Goal: Task Accomplishment & Management: Use online tool/utility

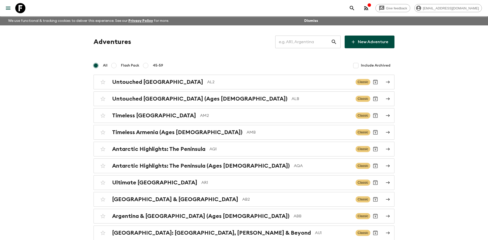
click at [292, 45] on input "text" at bounding box center [303, 42] width 56 height 14
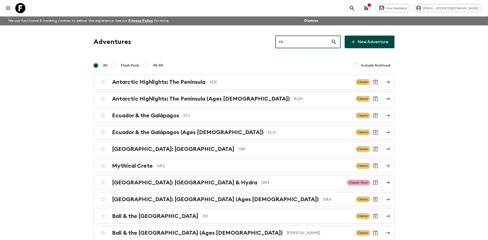
type input "th2"
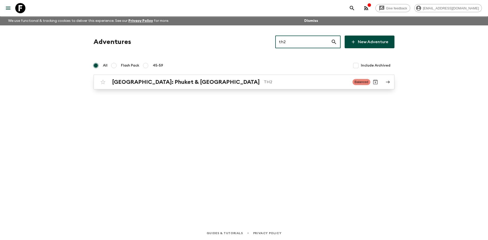
click at [163, 86] on div "[GEOGRAPHIC_DATA]: Phuket & Andaman Coast TH2 Balanced" at bounding box center [234, 82] width 272 height 10
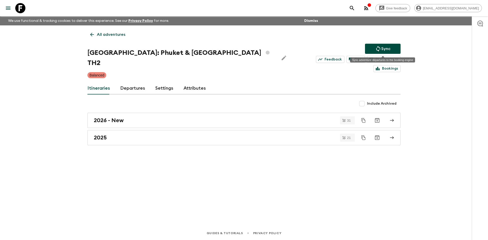
click at [374, 51] on button "Sync" at bounding box center [383, 49] width 36 height 10
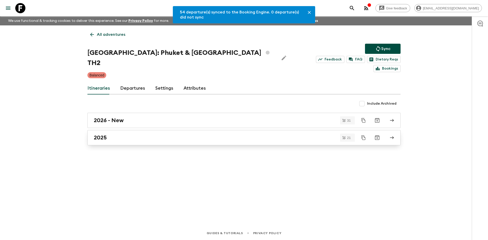
click at [117, 134] on div "2025" at bounding box center [239, 137] width 291 height 7
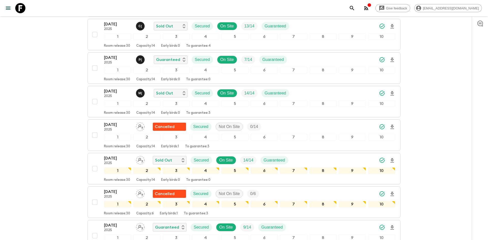
scroll to position [281, 0]
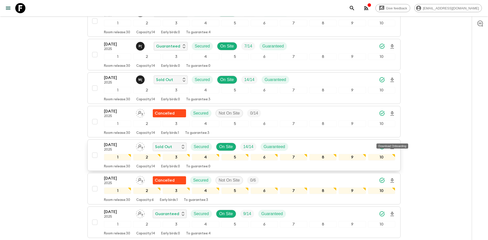
click at [392, 145] on icon "Download Onboarding" at bounding box center [392, 147] width 4 height 4
